Goal: Transaction & Acquisition: Purchase product/service

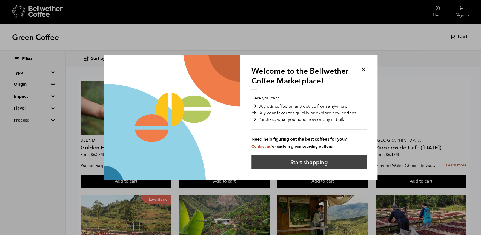
click at [316, 159] on button "Start shopping" at bounding box center [309, 162] width 115 height 14
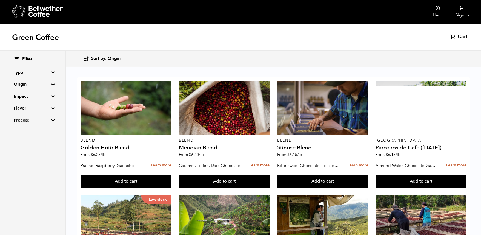
click at [51, 84] on summary "Origin" at bounding box center [33, 84] width 38 height 7
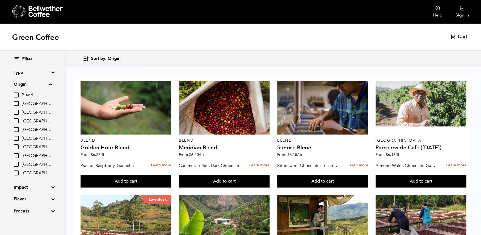
click at [51, 187] on summary "Impact" at bounding box center [33, 187] width 38 height 7
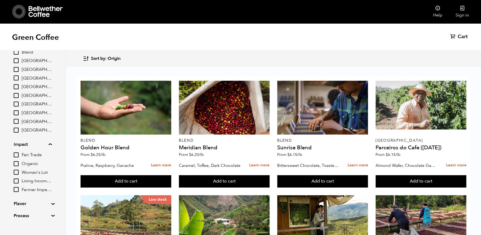
scroll to position [51, 0]
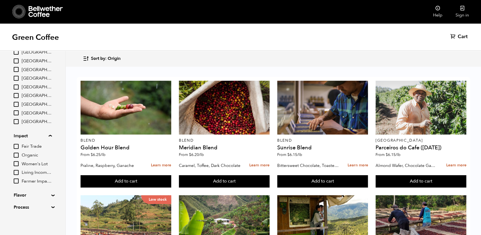
click at [51, 194] on summary "Flavor" at bounding box center [33, 195] width 38 height 7
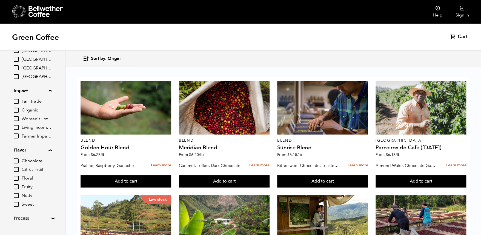
scroll to position [106, 0]
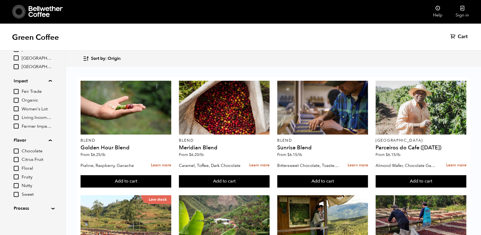
click at [52, 207] on summary "Process" at bounding box center [33, 208] width 38 height 7
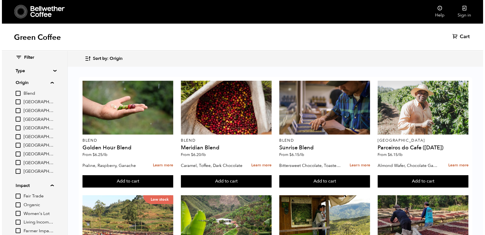
scroll to position [0, 0]
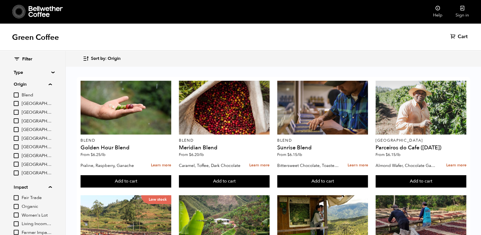
click at [18, 120] on input "[GEOGRAPHIC_DATA]" at bounding box center [16, 120] width 5 height 5
checkbox input "true"
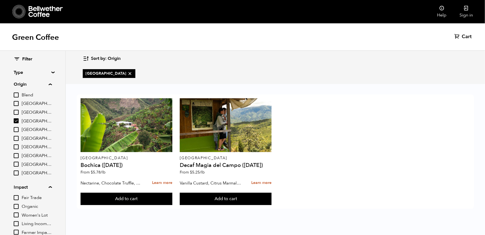
click at [51, 72] on summary "Type" at bounding box center [33, 72] width 38 height 7
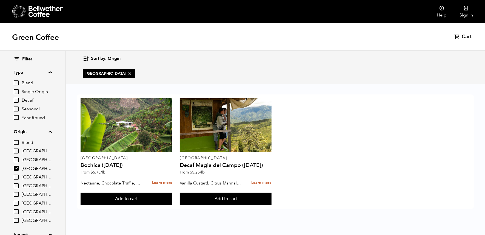
click at [18, 90] on input "Single Origin" at bounding box center [16, 91] width 5 height 5
checkbox input "true"
click at [18, 57] on icon at bounding box center [17, 59] width 6 height 7
click at [16, 56] on icon at bounding box center [17, 59] width 6 height 7
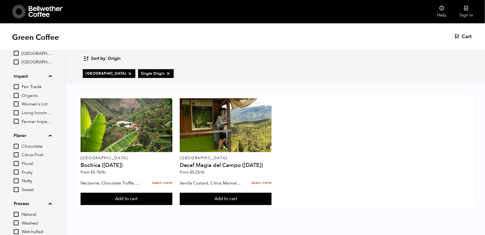
scroll to position [185, 0]
